Goal: Task Accomplishment & Management: Manage account settings

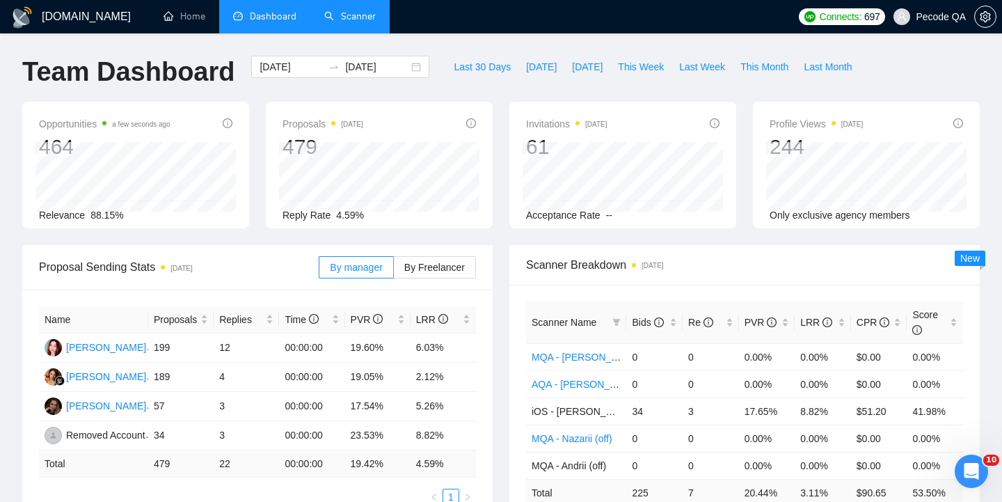
click at [356, 17] on link "Scanner" at bounding box center [349, 16] width 51 height 12
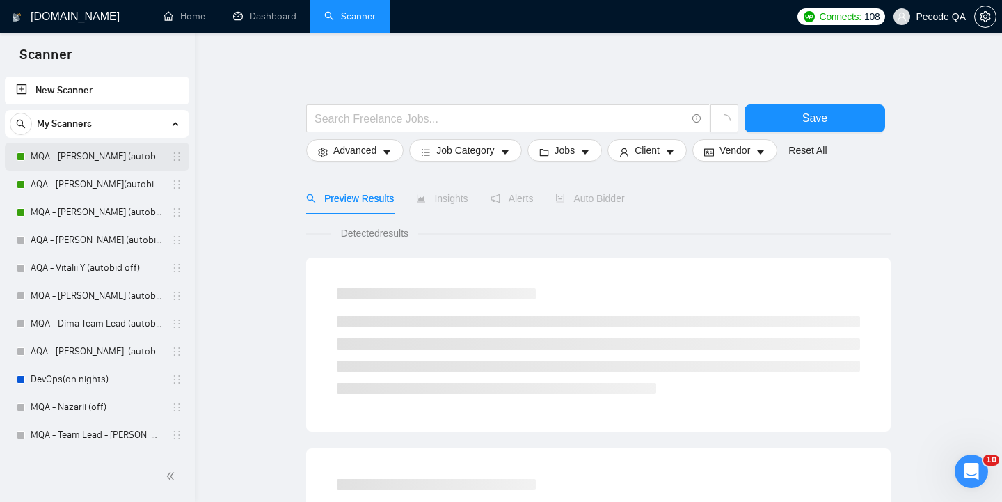
click at [92, 160] on link "MQA - [PERSON_NAME] (autobid On)" at bounding box center [97, 157] width 132 height 28
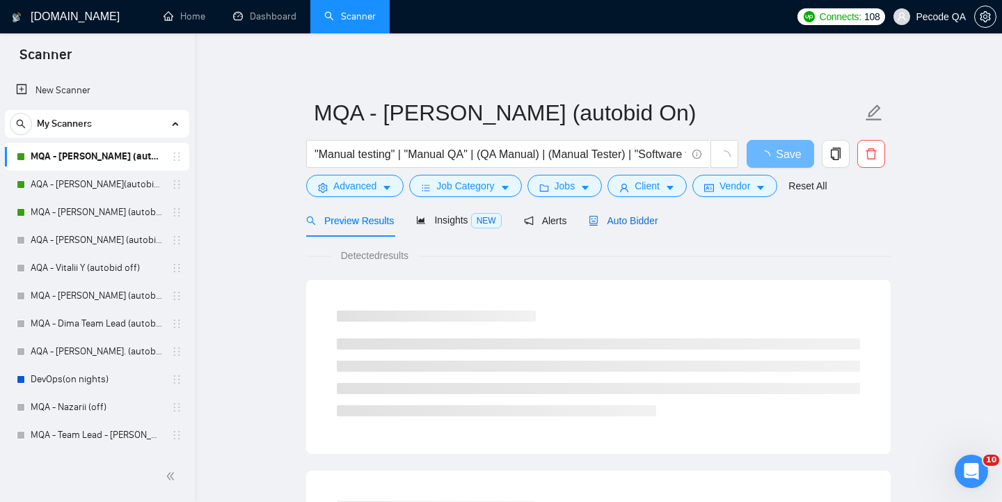
click at [640, 223] on span "Auto Bidder" at bounding box center [623, 220] width 69 height 11
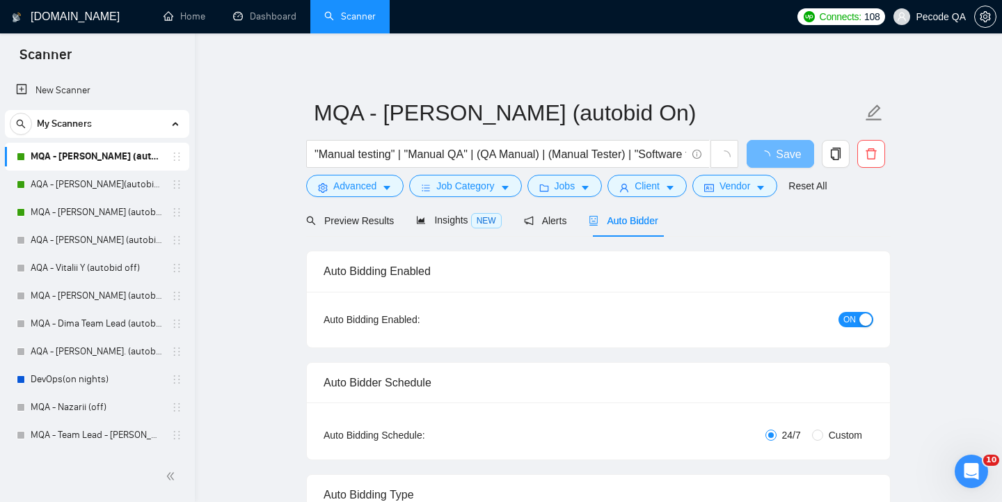
radio input "false"
radio input "true"
checkbox input "true"
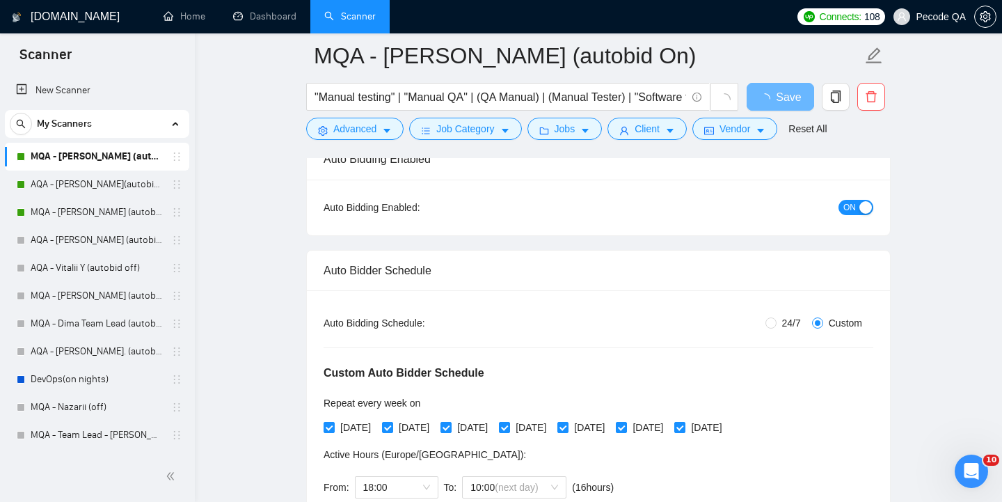
scroll to position [269, 0]
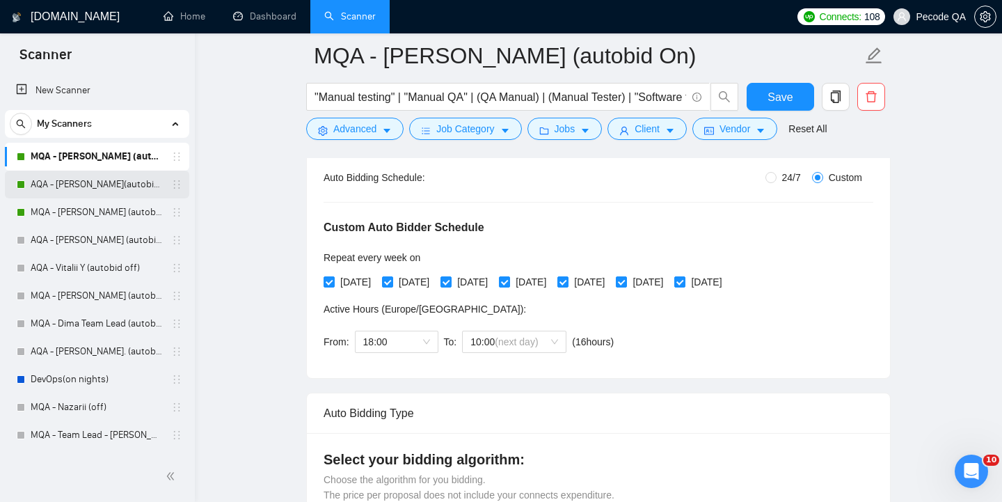
click at [74, 186] on link "AQA - [PERSON_NAME](autobid on) (Copy of Polina's)" at bounding box center [97, 184] width 132 height 28
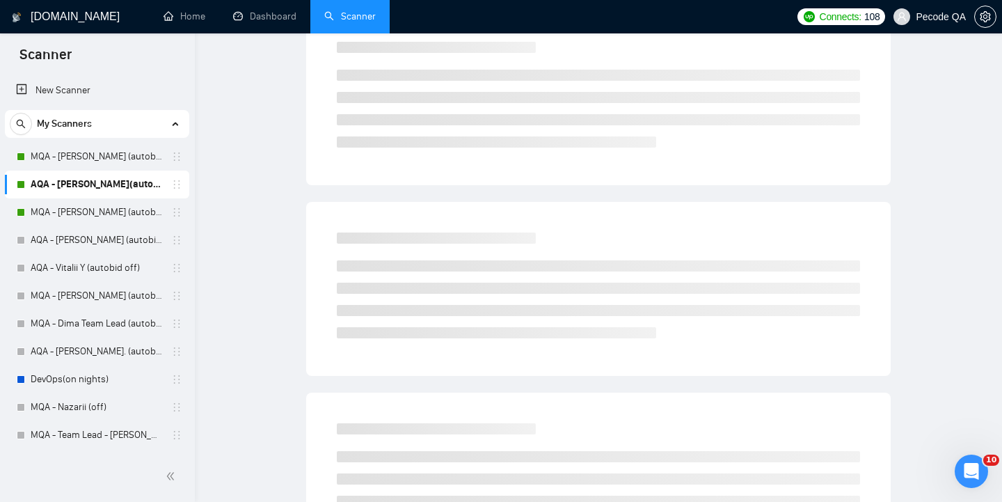
scroll to position [6, 0]
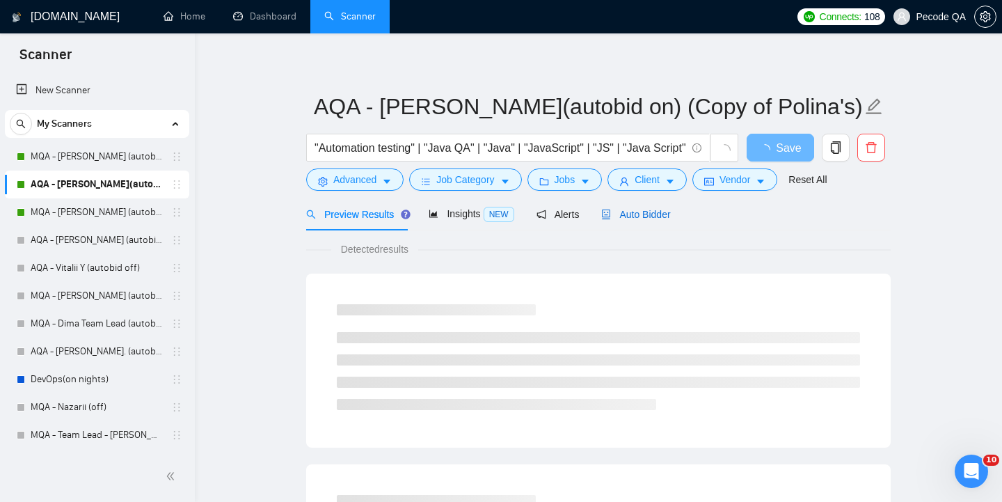
click at [651, 214] on span "Auto Bidder" at bounding box center [635, 214] width 69 height 11
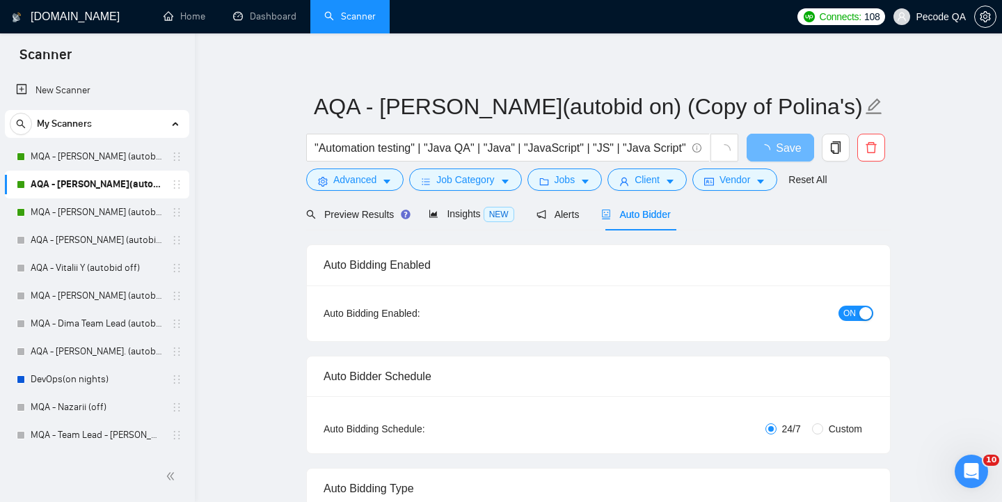
radio input "false"
radio input "true"
checkbox input "true"
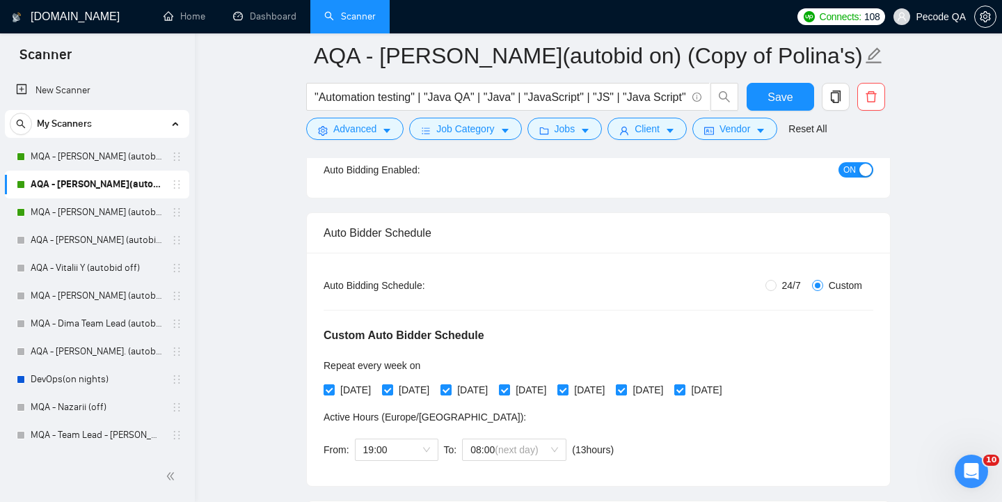
scroll to position [165, 0]
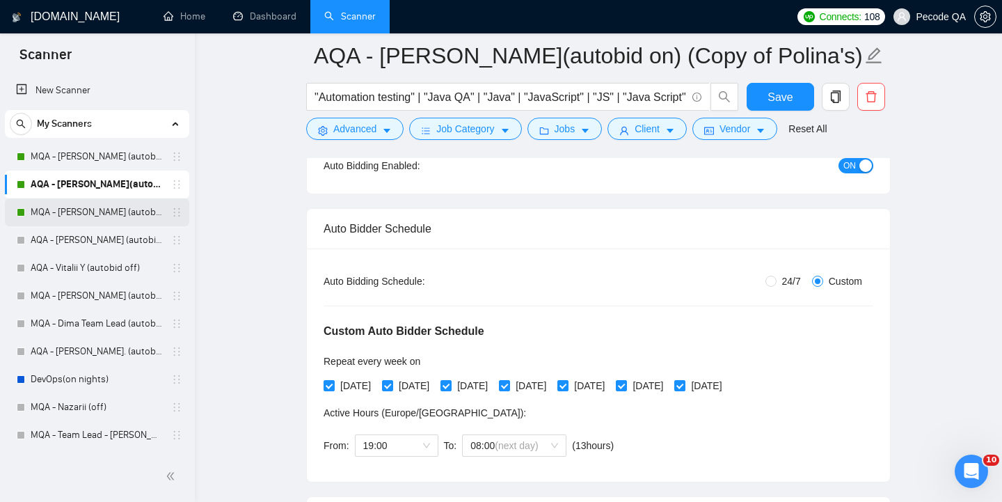
click at [79, 207] on link "MQA - [PERSON_NAME] (autobid on)" at bounding box center [97, 212] width 132 height 28
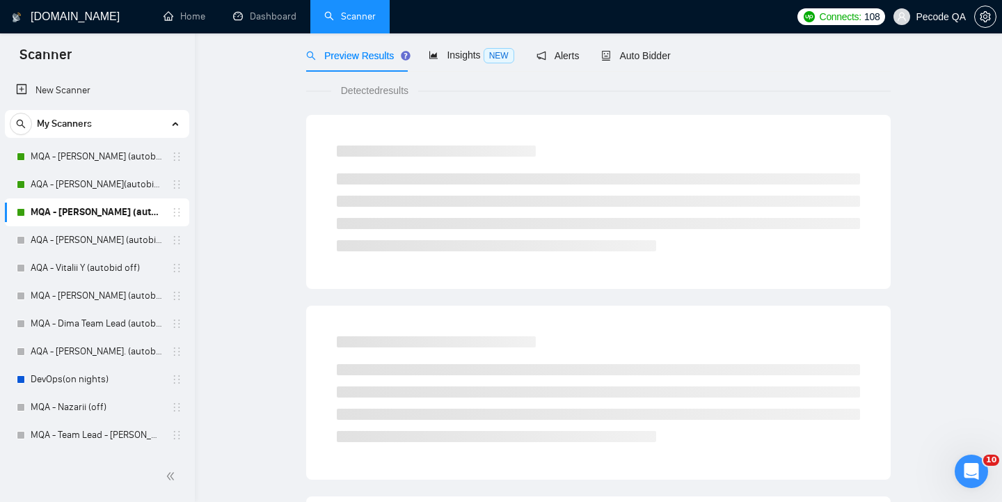
scroll to position [6, 0]
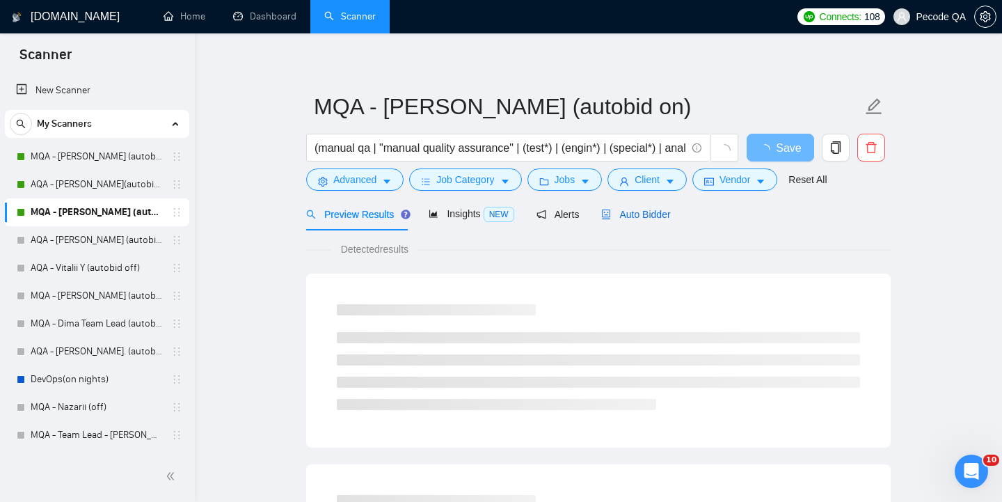
click at [662, 213] on span "Auto Bidder" at bounding box center [635, 214] width 69 height 11
